Goal: Navigation & Orientation: Find specific page/section

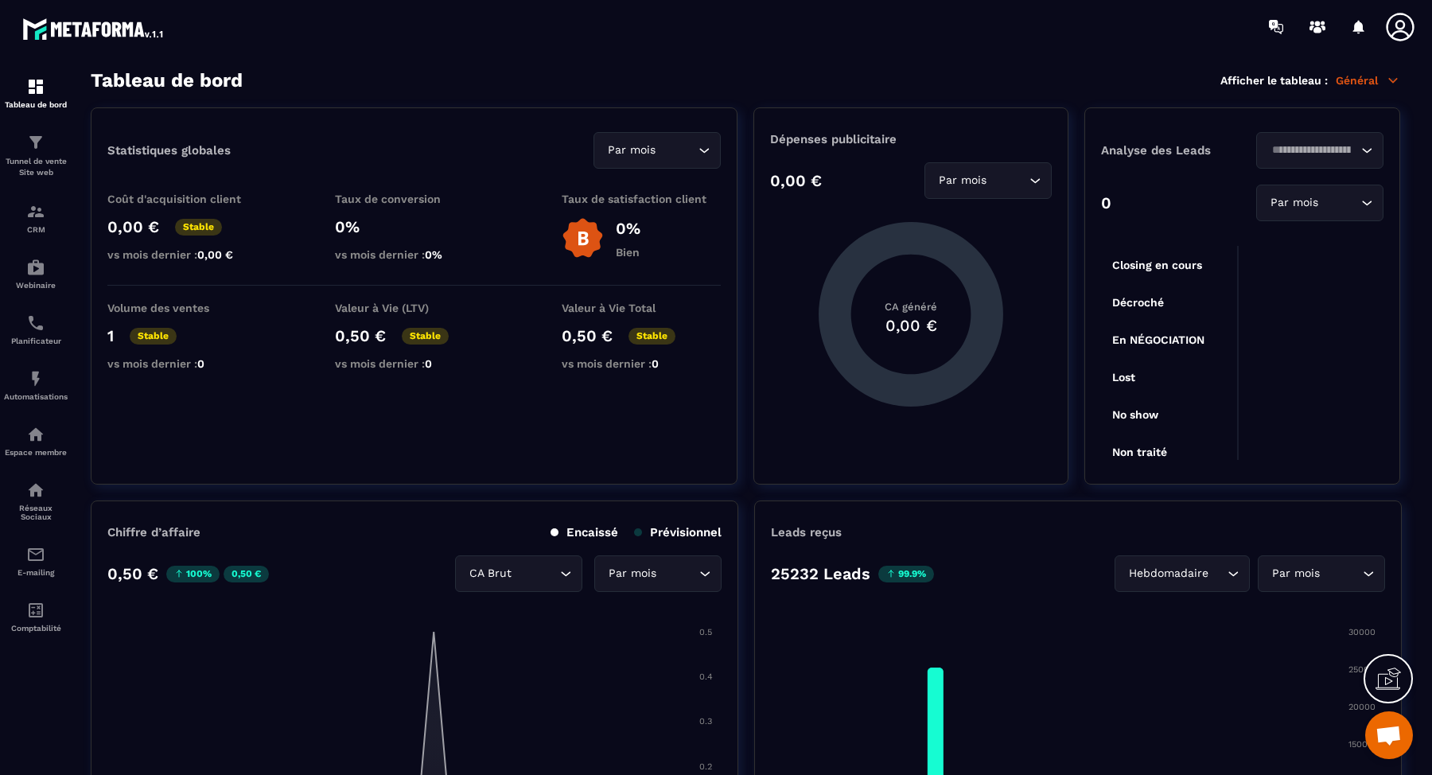
click at [1397, 32] on icon at bounding box center [1399, 27] width 28 height 28
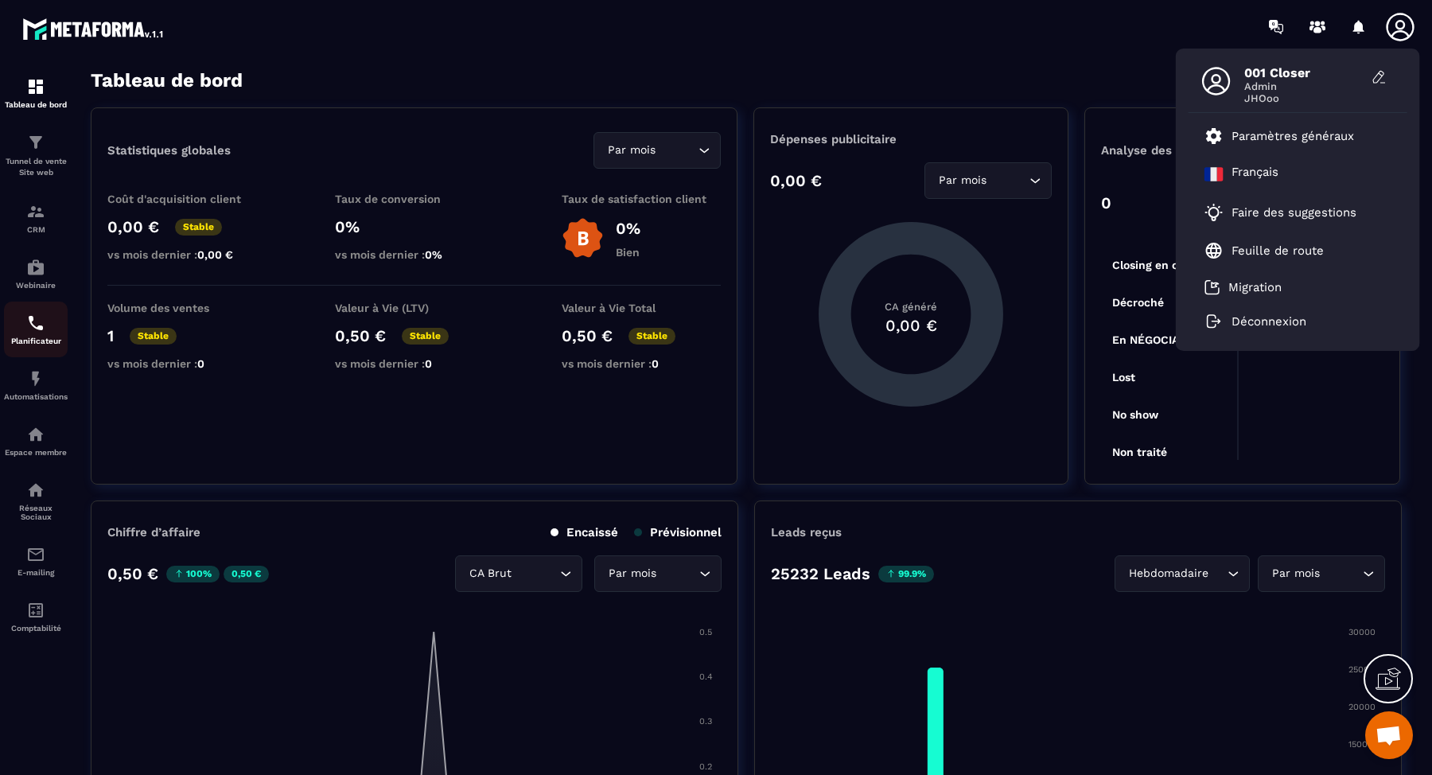
click at [37, 337] on div "Planificateur" at bounding box center [36, 329] width 64 height 32
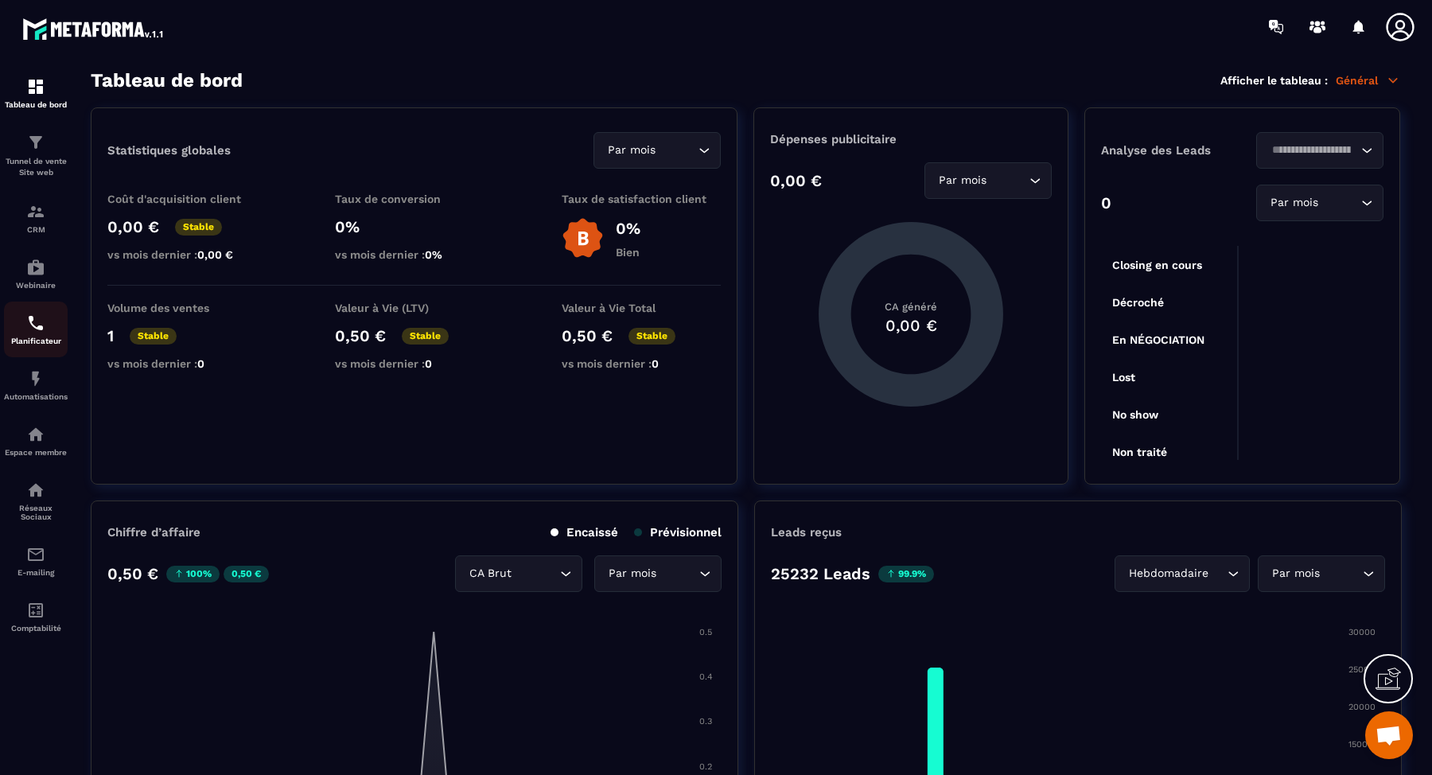
click at [37, 337] on div "Planificateur" at bounding box center [36, 329] width 64 height 32
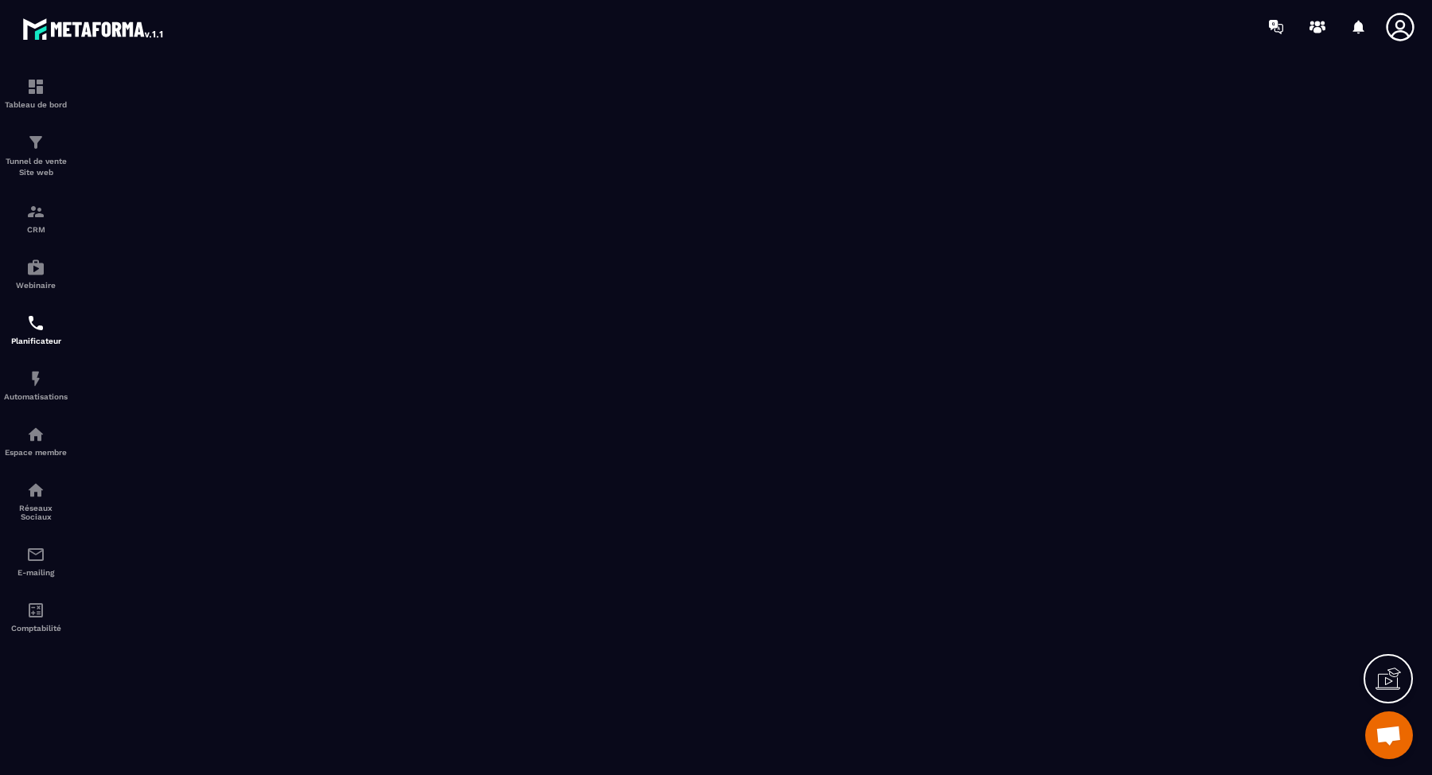
click at [1399, 28] on icon at bounding box center [1399, 27] width 28 height 28
